Goal: Transaction & Acquisition: Download file/media

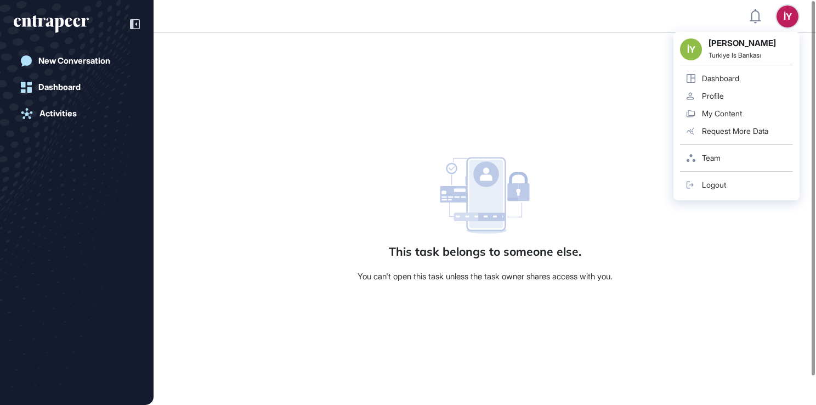
click at [721, 157] on link "Team" at bounding box center [736, 158] width 113 height 18
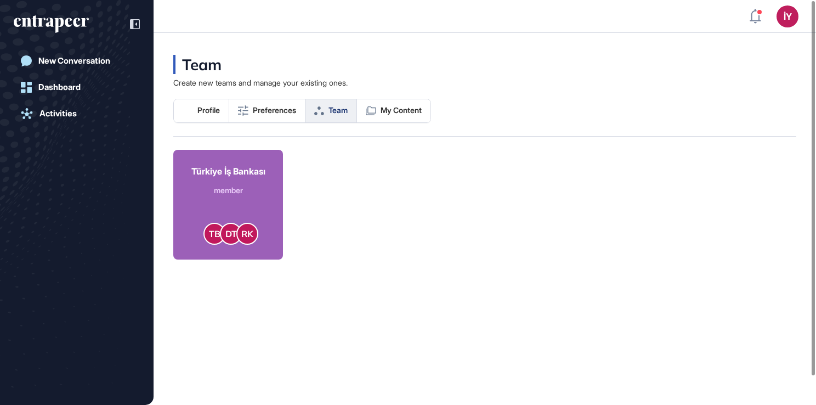
click at [235, 169] on div "Türkiye İş Bankası" at bounding box center [228, 170] width 74 height 13
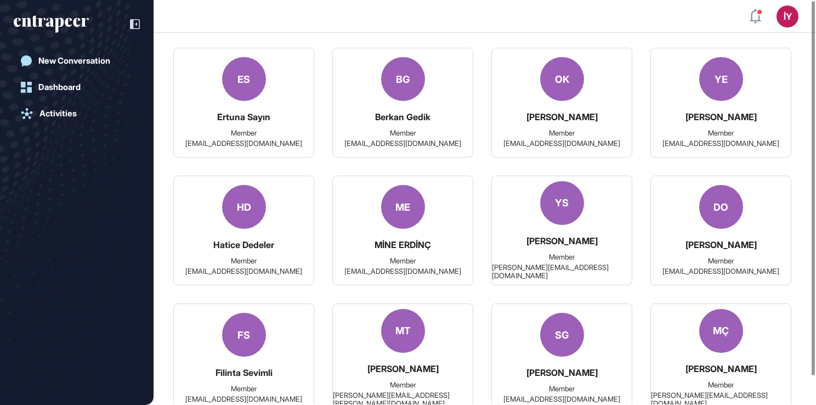
scroll to position [2807, 0]
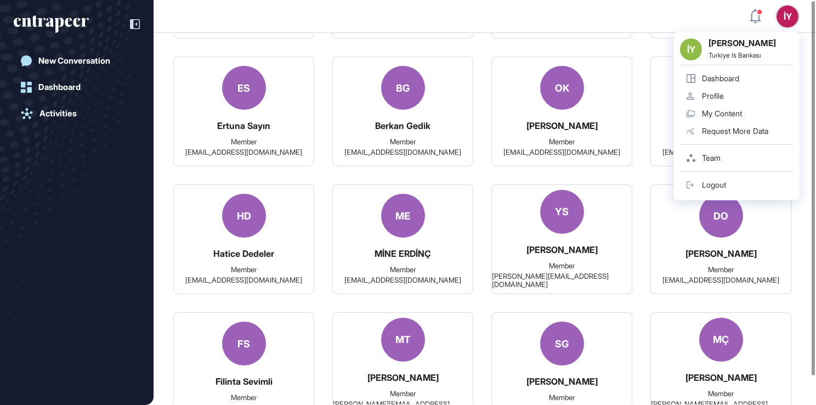
click at [764, 12] on div "[PERSON_NAME] Yüksel Turkiye Is Bankası Dashboard Profile My Content Request Mo…" at bounding box center [773, 16] width 49 height 22
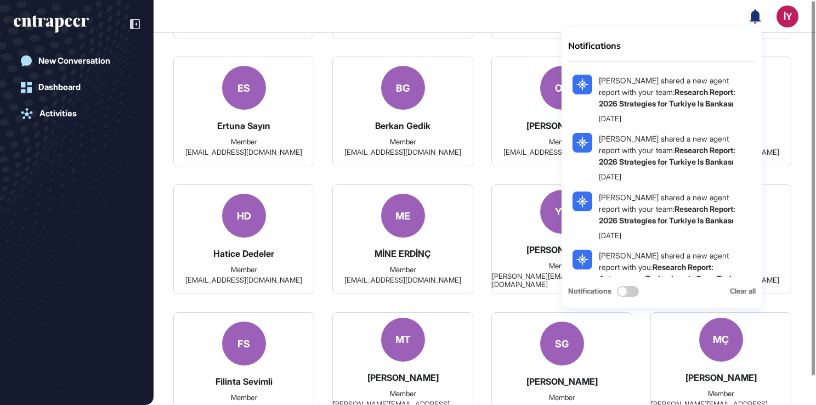
click at [759, 17] on icon at bounding box center [754, 16] width 11 height 14
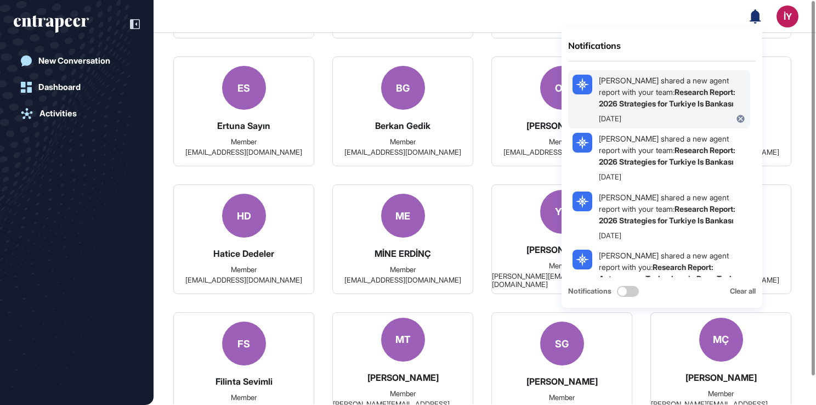
click at [681, 101] on b "Research Report: 2026 Strategies for Turkiye Is Bankası" at bounding box center [667, 97] width 137 height 21
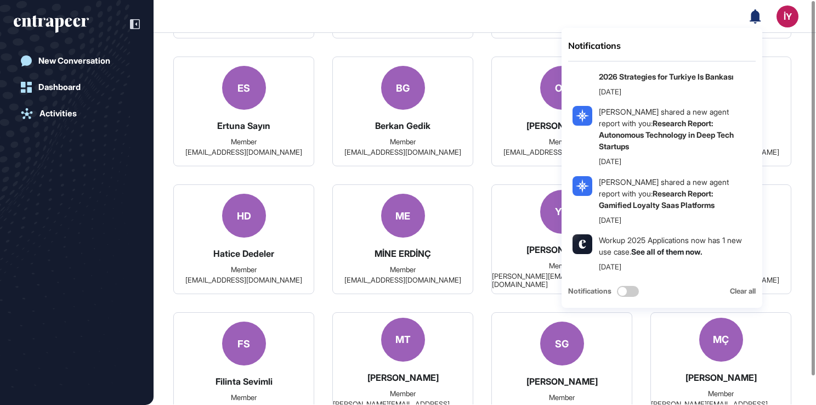
scroll to position [178, 0]
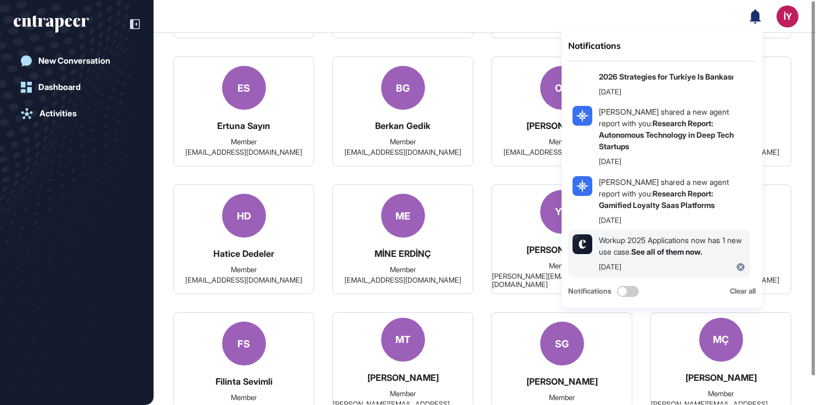
click at [658, 253] on link "See all of them now." at bounding box center [666, 251] width 71 height 9
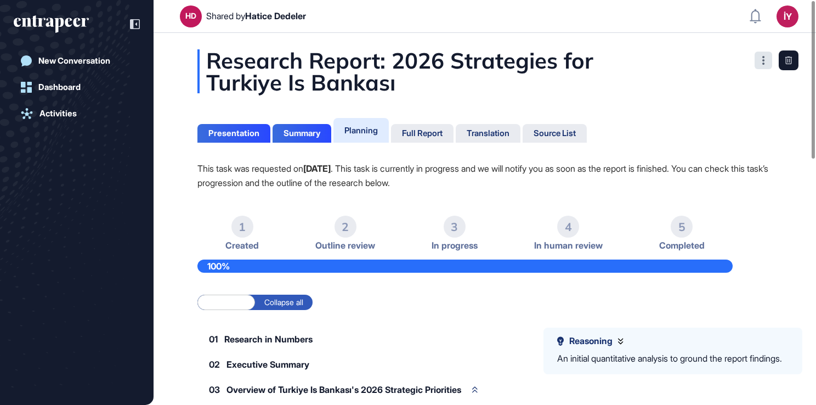
click at [763, 65] on div at bounding box center [763, 61] width 18 height 18
click at [547, 177] on p "This task was requested on Sep 10, 2025 . This task is currently in progress an…" at bounding box center [484, 175] width 575 height 29
click at [234, 137] on div "Presentation" at bounding box center [233, 133] width 51 height 10
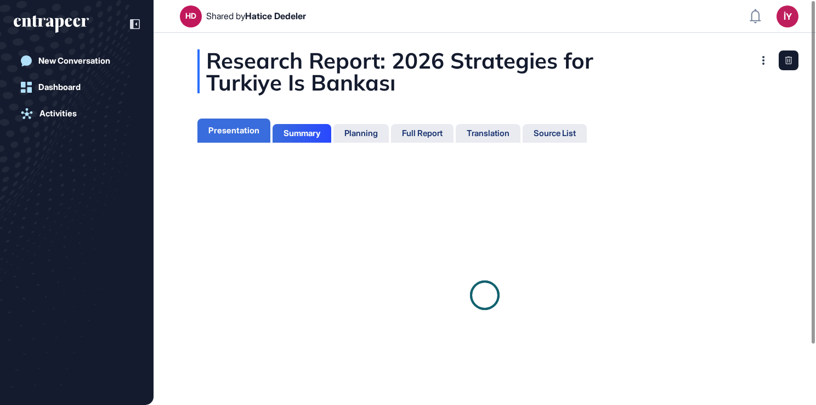
scroll to position [5, 0]
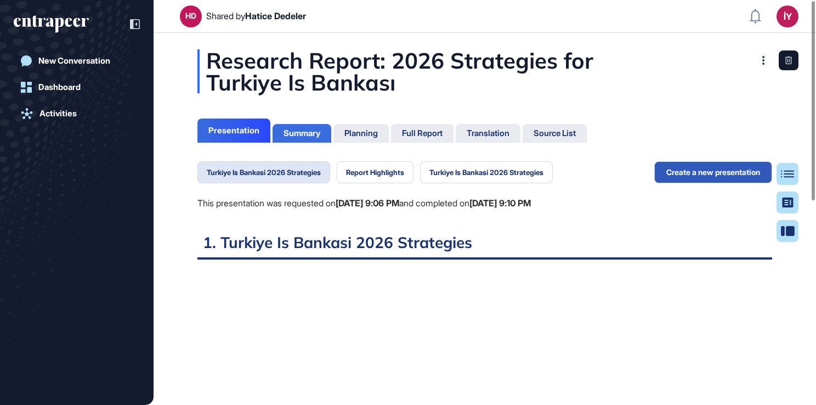
scroll to position [350, 3]
click at [430, 130] on div "Full Report" at bounding box center [422, 133] width 41 height 10
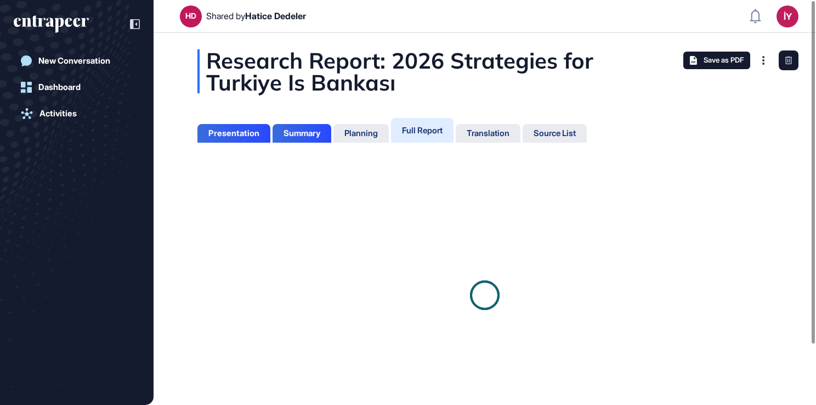
scroll to position [5, 0]
click at [715, 60] on span "Save as PDF" at bounding box center [723, 60] width 40 height 9
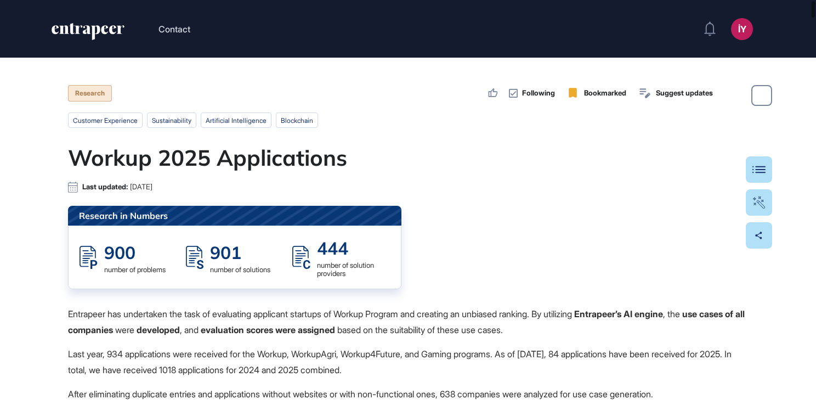
click at [498, 236] on div "Research in Numbers 900 number of problems 901 number of solutions 444 number o…" at bounding box center [408, 247] width 680 height 83
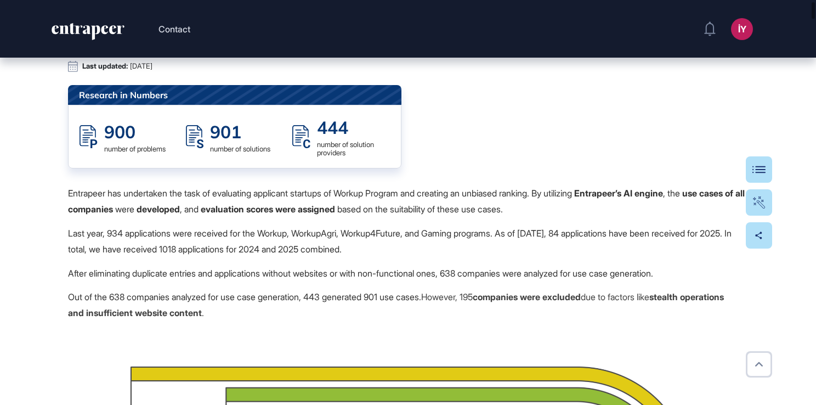
scroll to position [110, 0]
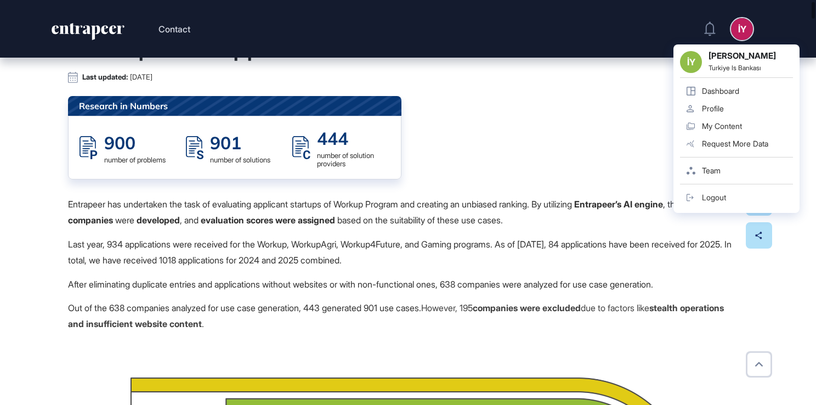
click at [746, 24] on div "İY" at bounding box center [742, 29] width 22 height 22
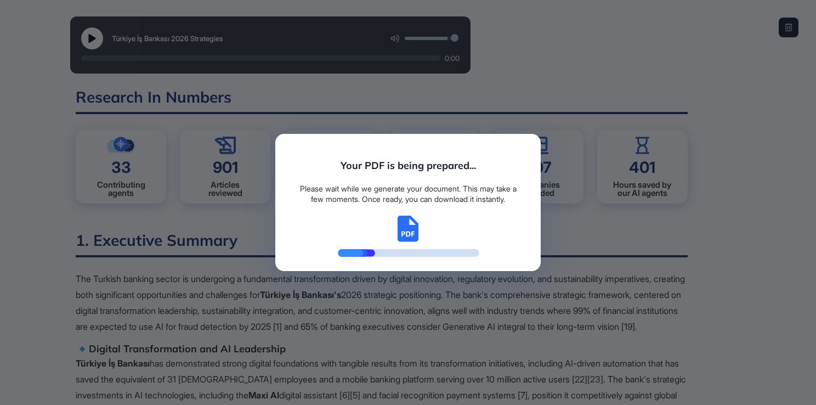
scroll to position [5, 0]
click at [628, 3] on div "Your PDF is being prepared... Please wait while we generate your document. This…" at bounding box center [408, 202] width 816 height 405
click at [519, 115] on div "Your PDF is being prepared... Please wait while we generate your document. This…" at bounding box center [408, 202] width 816 height 405
